Goal: Navigation & Orientation: Find specific page/section

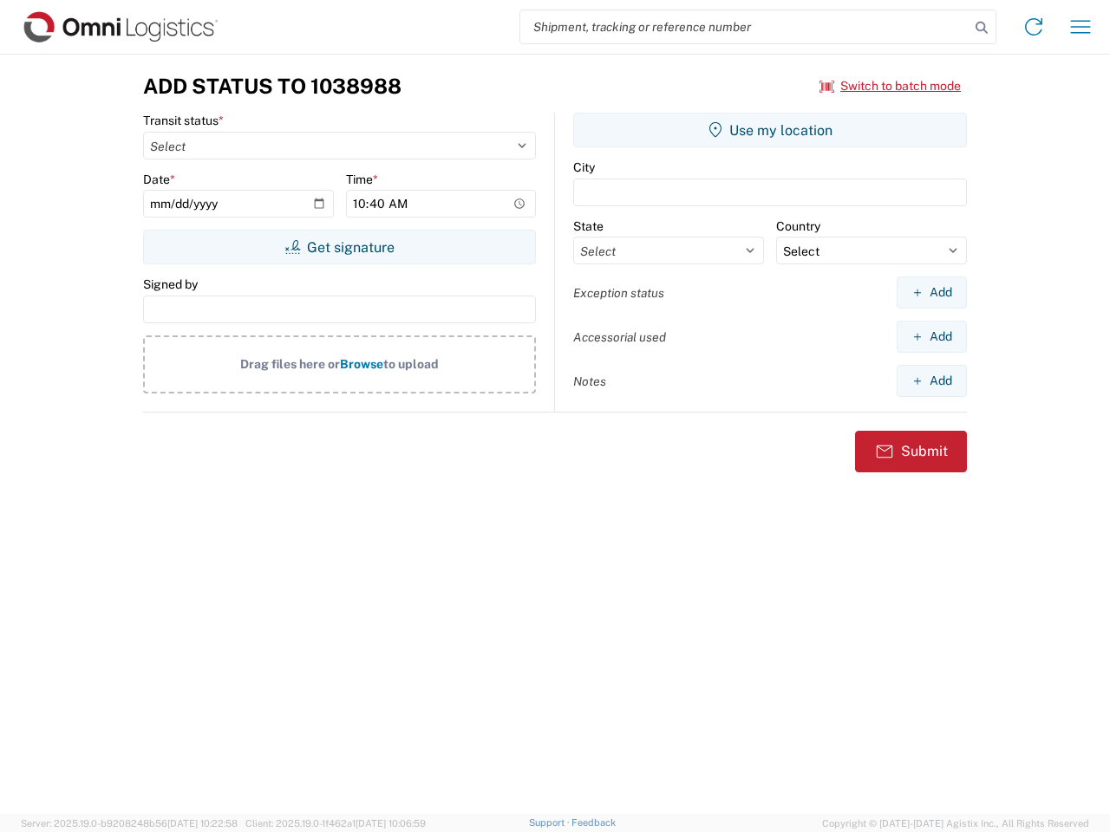
click at [745, 27] on input "search" at bounding box center [744, 26] width 449 height 33
click at [981, 28] on icon at bounding box center [981, 28] width 24 height 24
click at [1033, 27] on icon at bounding box center [1033, 27] width 28 height 28
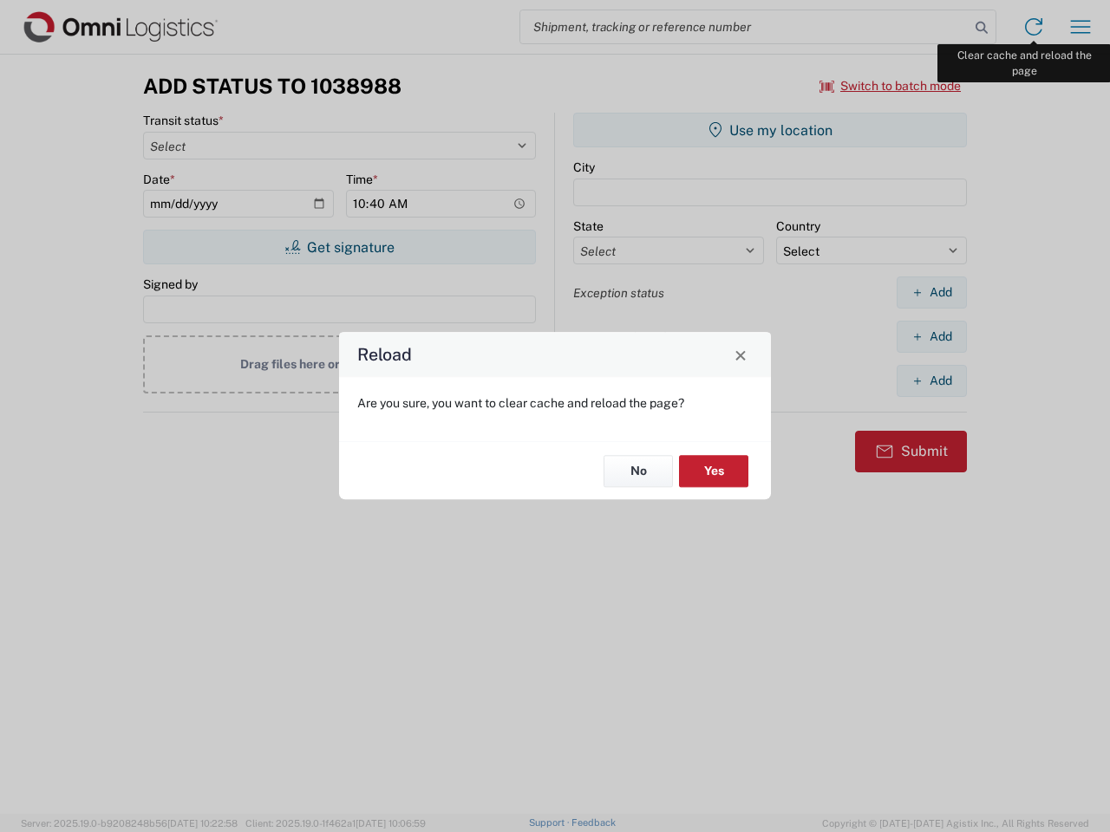
click at [1080, 27] on div "Reload Are you sure, you want to clear cache and reload the page? No Yes" at bounding box center [555, 416] width 1110 height 832
click at [890, 86] on div "Reload Are you sure, you want to clear cache and reload the page? No Yes" at bounding box center [555, 416] width 1110 height 832
click at [339, 247] on div "Reload Are you sure, you want to clear cache and reload the page? No Yes" at bounding box center [555, 416] width 1110 height 832
click at [770, 130] on div "Reload Are you sure, you want to clear cache and reload the page? No Yes" at bounding box center [555, 416] width 1110 height 832
click at [931, 292] on div "Reload Are you sure, you want to clear cache and reload the page? No Yes" at bounding box center [555, 416] width 1110 height 832
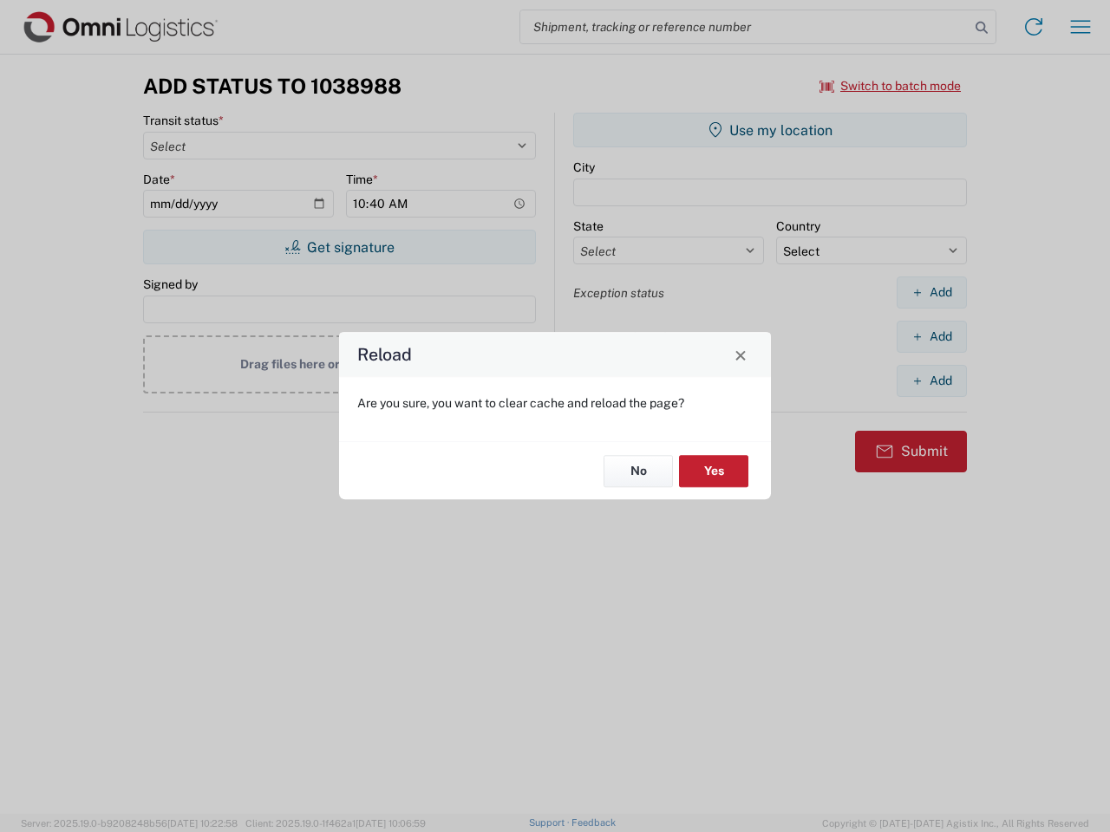
click at [931, 336] on div "Reload Are you sure, you want to clear cache and reload the page? No Yes" at bounding box center [555, 416] width 1110 height 832
click at [931, 381] on div "Reload Are you sure, you want to clear cache and reload the page? No Yes" at bounding box center [555, 416] width 1110 height 832
